Goal: Check status: Check status

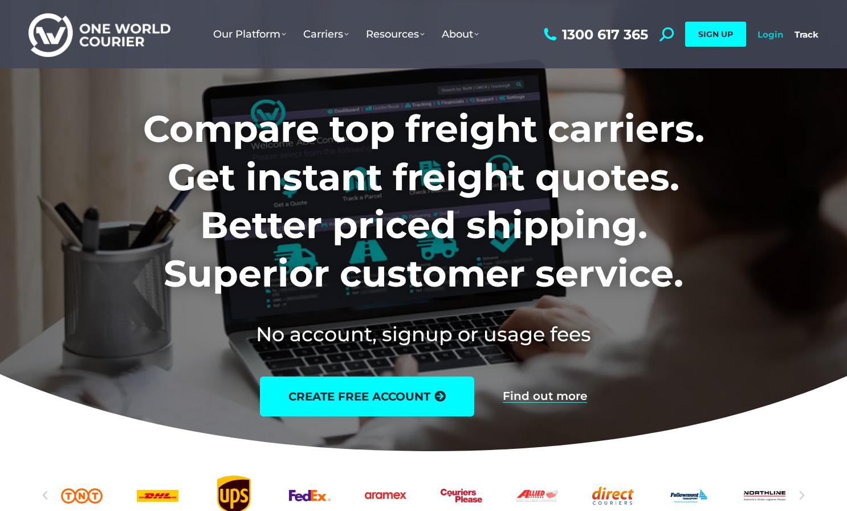
drag, startPoint x: 0, startPoint y: 0, endPoint x: 775, endPoint y: 35, distance: 775.7
click at [775, 35] on link "Login" at bounding box center [770, 34] width 26 height 11
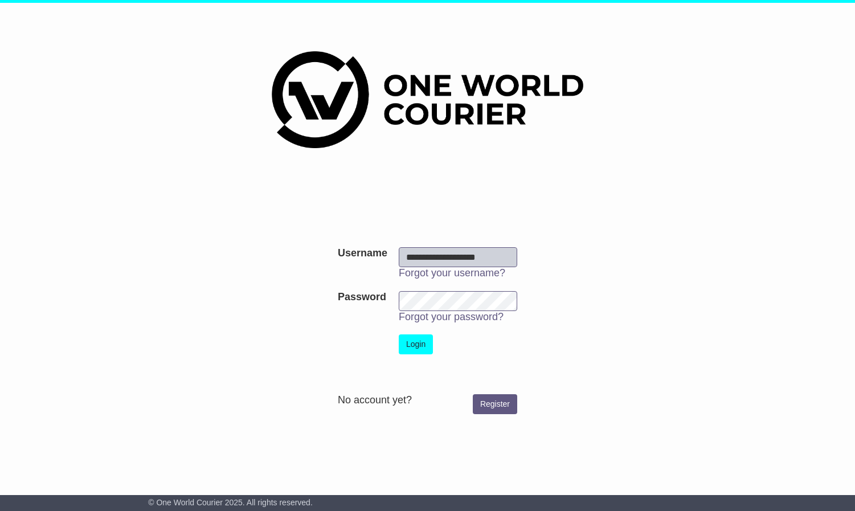
click at [507, 263] on input "**********" at bounding box center [458, 257] width 119 height 20
type input "**********"
click at [413, 342] on button "Login" at bounding box center [416, 344] width 34 height 20
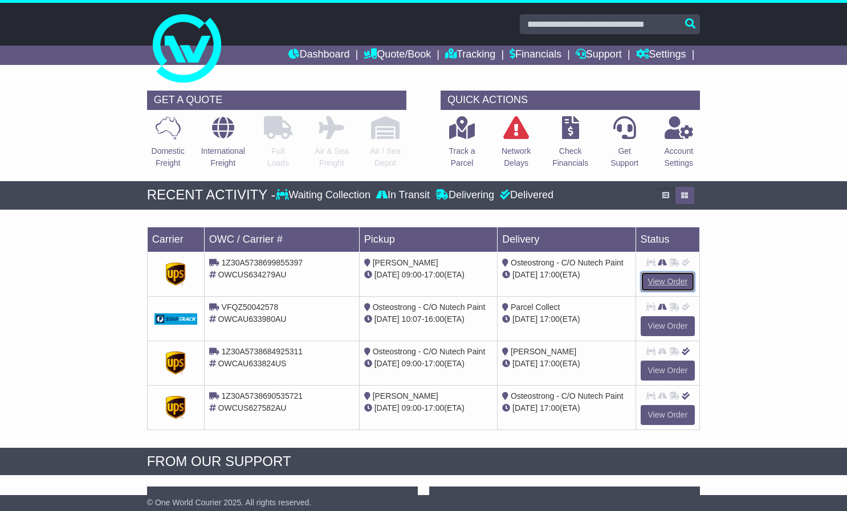
click at [671, 279] on link "View Order" at bounding box center [667, 282] width 55 height 20
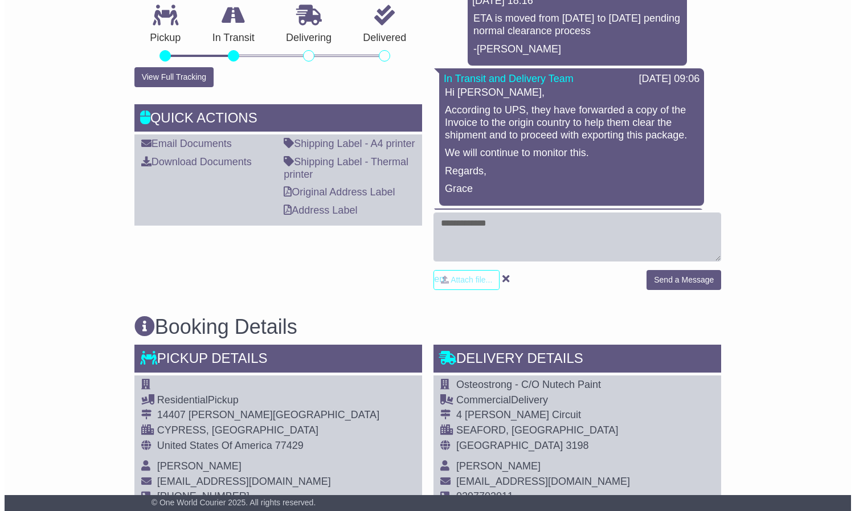
scroll to position [342, 0]
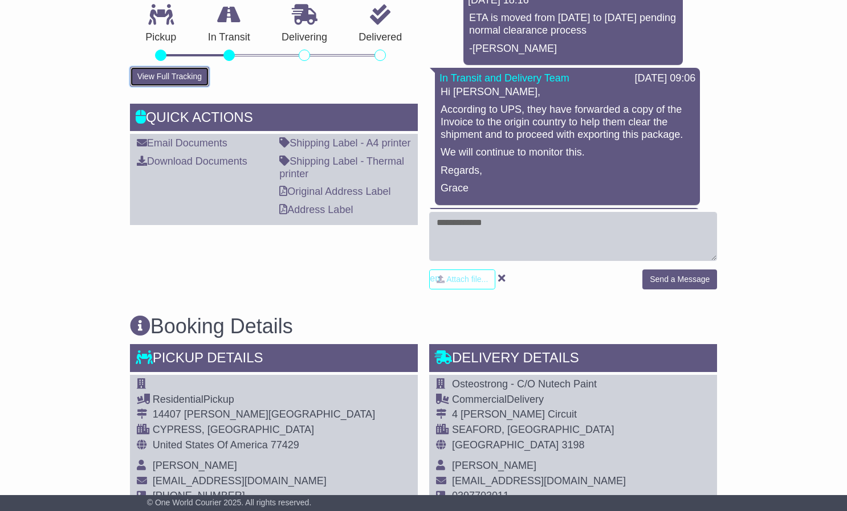
click at [169, 77] on button "View Full Tracking" at bounding box center [169, 77] width 79 height 20
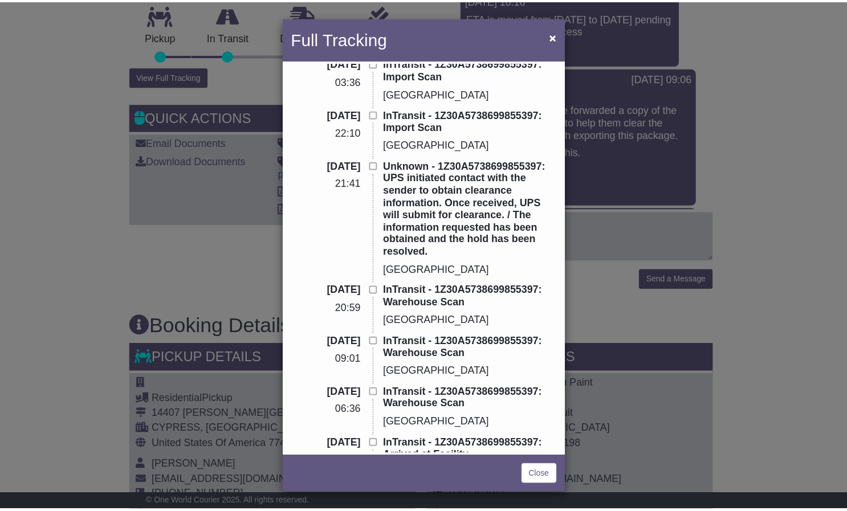
scroll to position [0, 0]
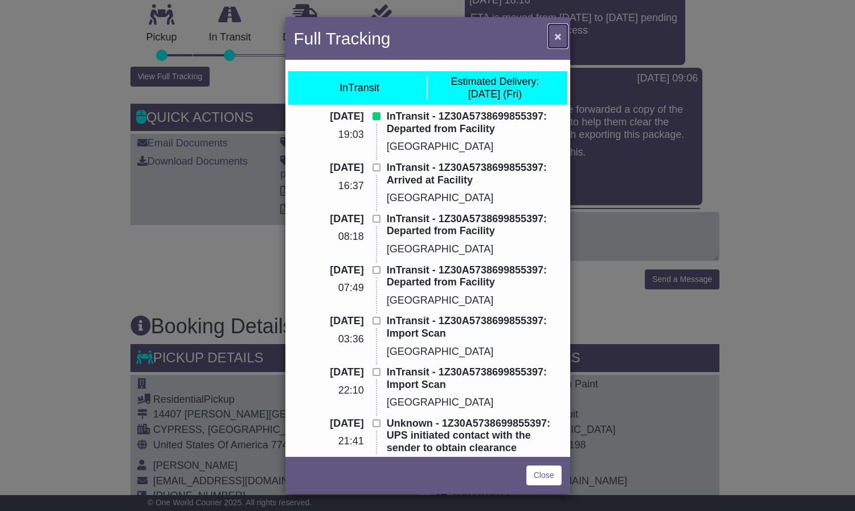
drag, startPoint x: 556, startPoint y: 39, endPoint x: 554, endPoint y: 51, distance: 12.2
click at [557, 39] on span "×" at bounding box center [557, 36] width 7 height 13
